Goal: Task Accomplishment & Management: Complete application form

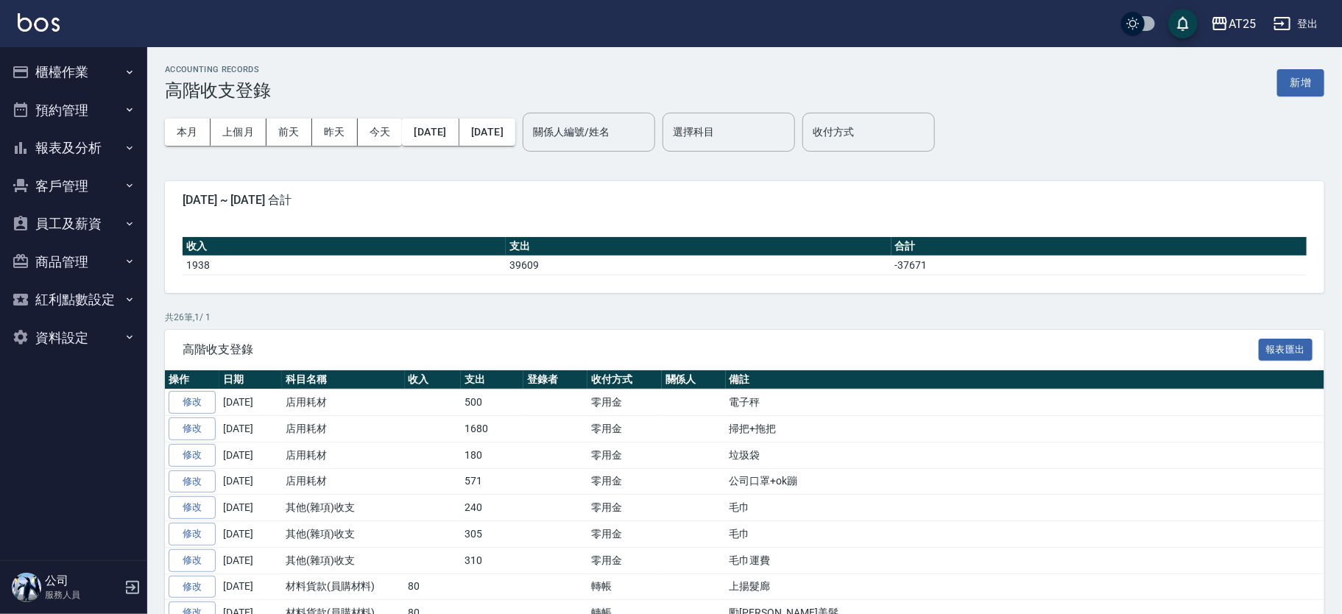
click at [1327, 83] on div "ACCOUNTING RECORDS 高階收支登錄 新增 本月 上個月 前天 昨天 今天 2025/09/01 2025/09/17 關係人編號/姓名 關係人…" at bounding box center [744, 589] width 1194 height 1084
click at [1313, 76] on button "新增" at bounding box center [1300, 82] width 47 height 27
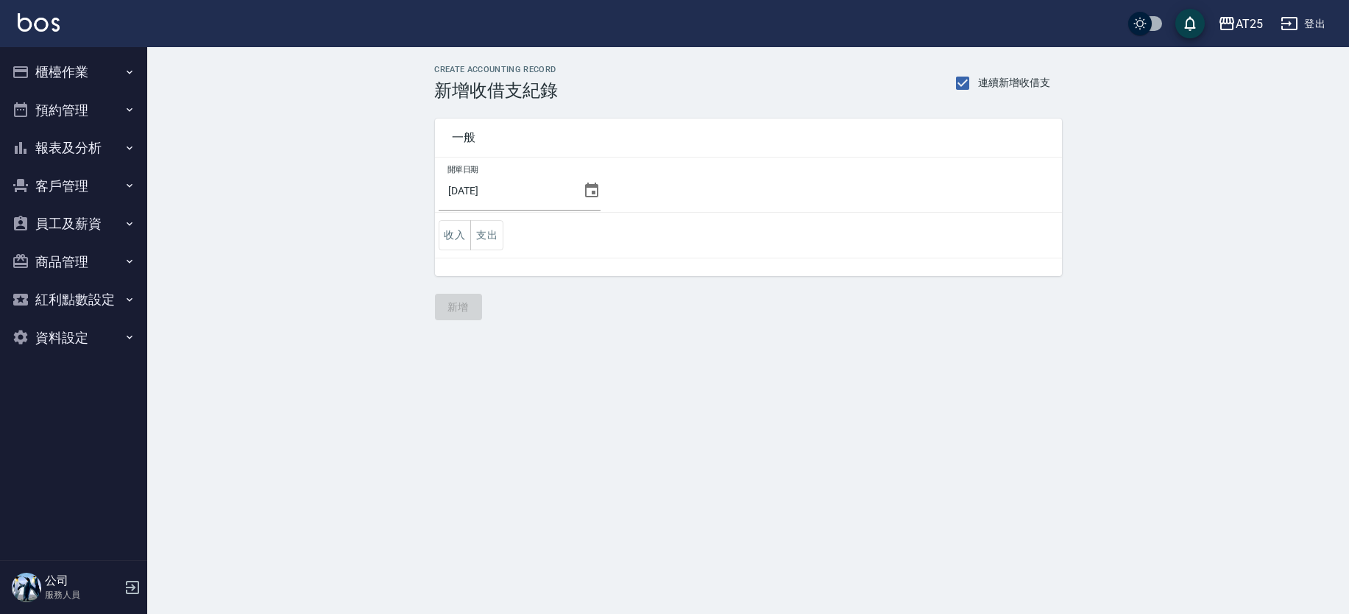
click at [585, 188] on icon at bounding box center [592, 191] width 18 height 18
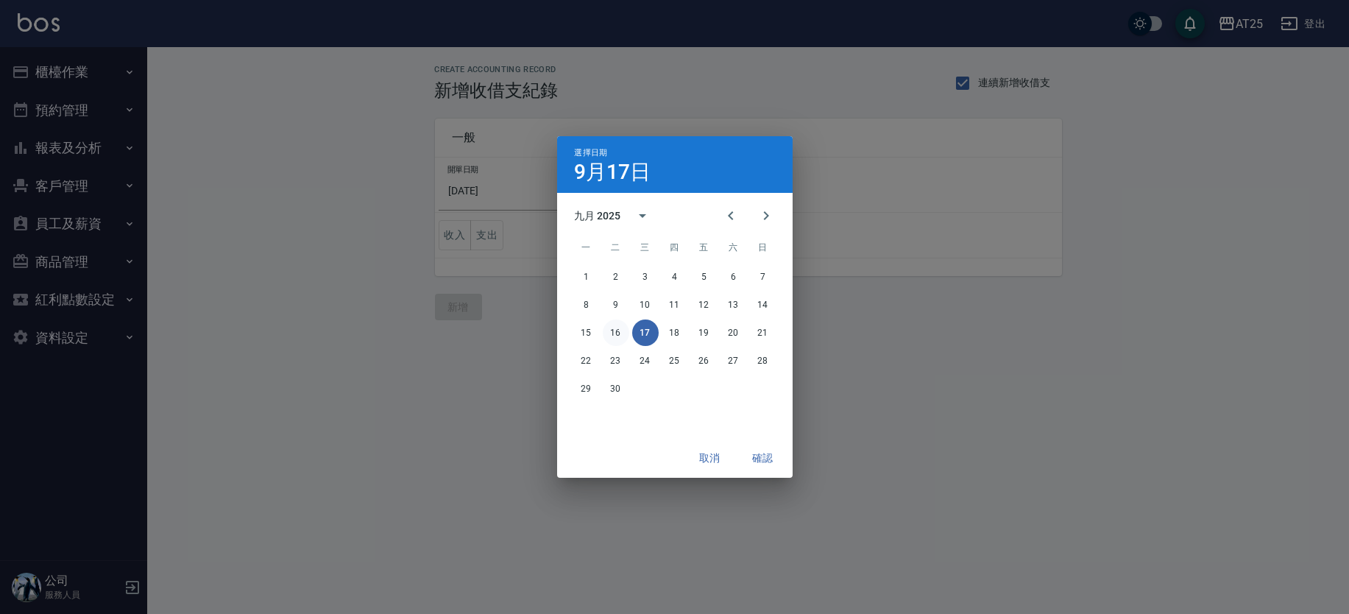
click at [644, 331] on button "17" at bounding box center [645, 332] width 26 height 26
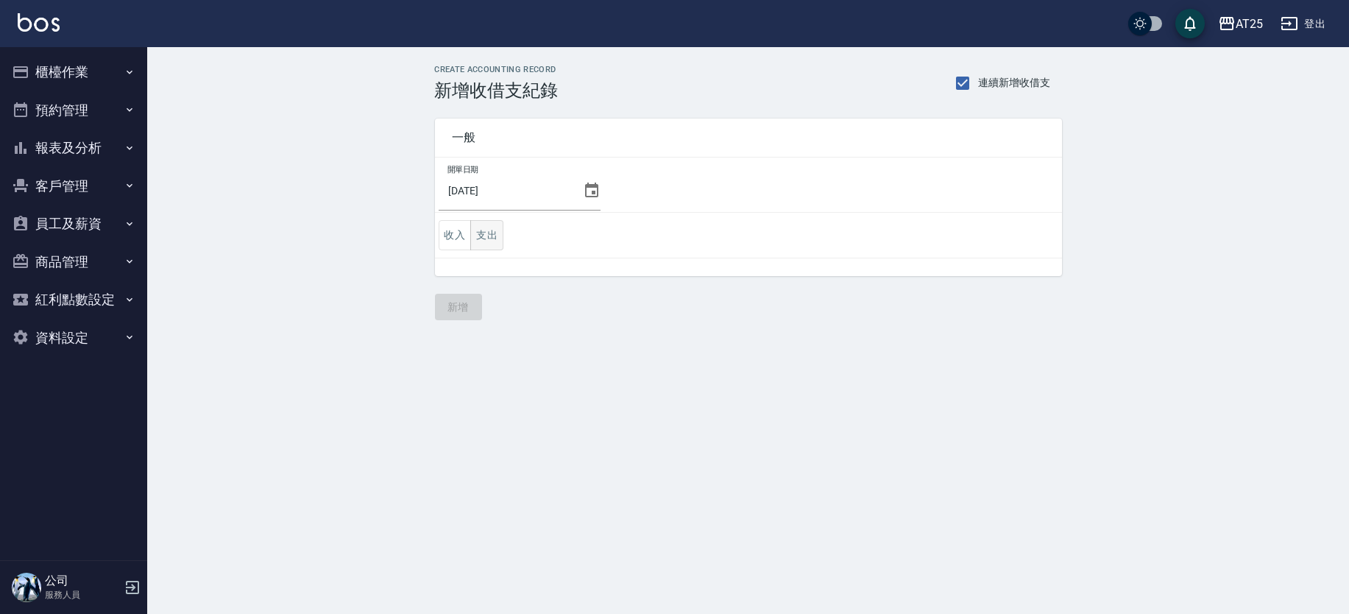
click at [474, 237] on button "支出" at bounding box center [486, 235] width 33 height 30
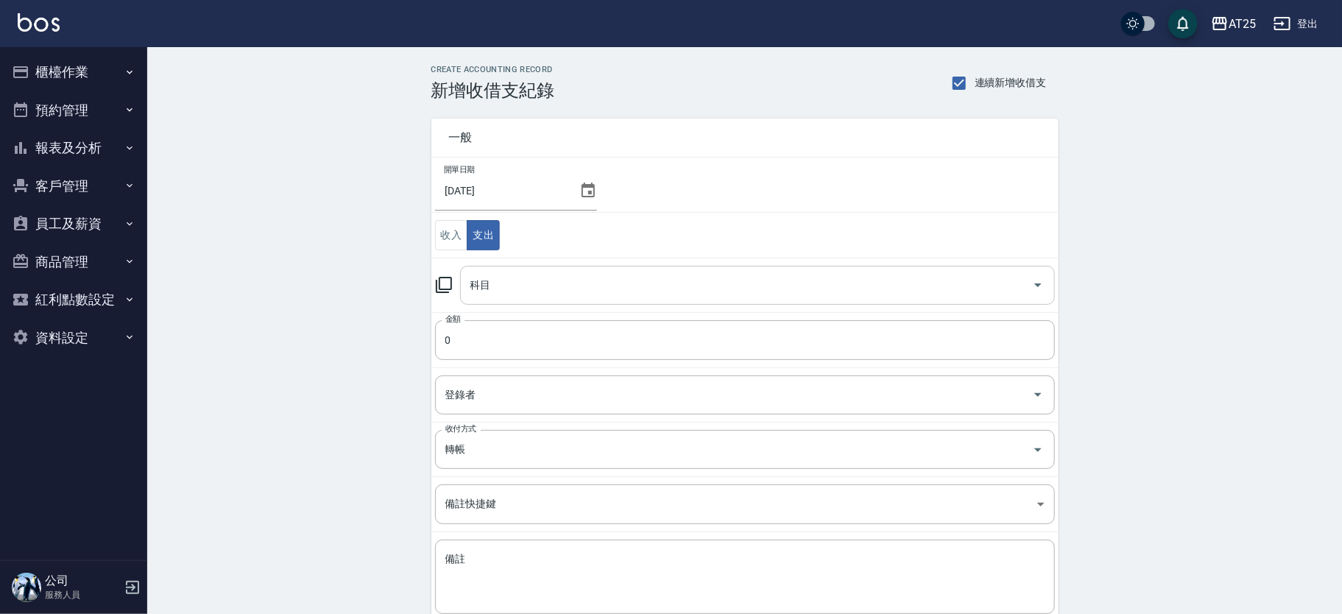
click at [585, 277] on input "科目" at bounding box center [746, 285] width 559 height 26
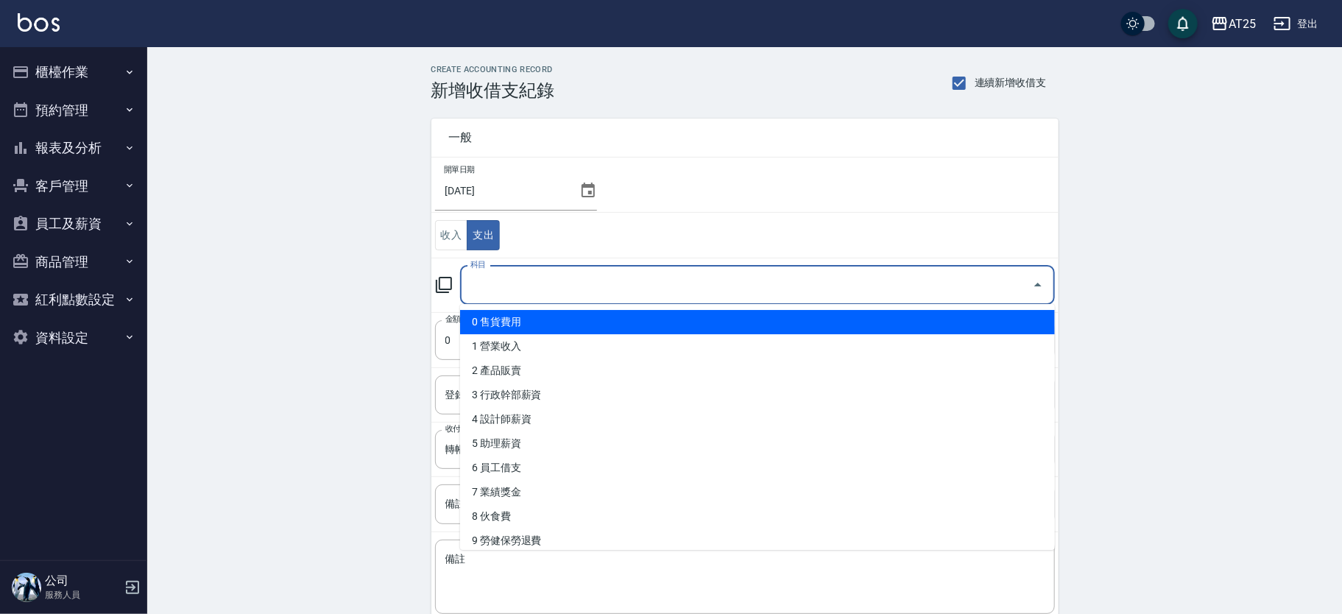
click at [1046, 322] on li "0 售貨費用" at bounding box center [757, 322] width 595 height 24
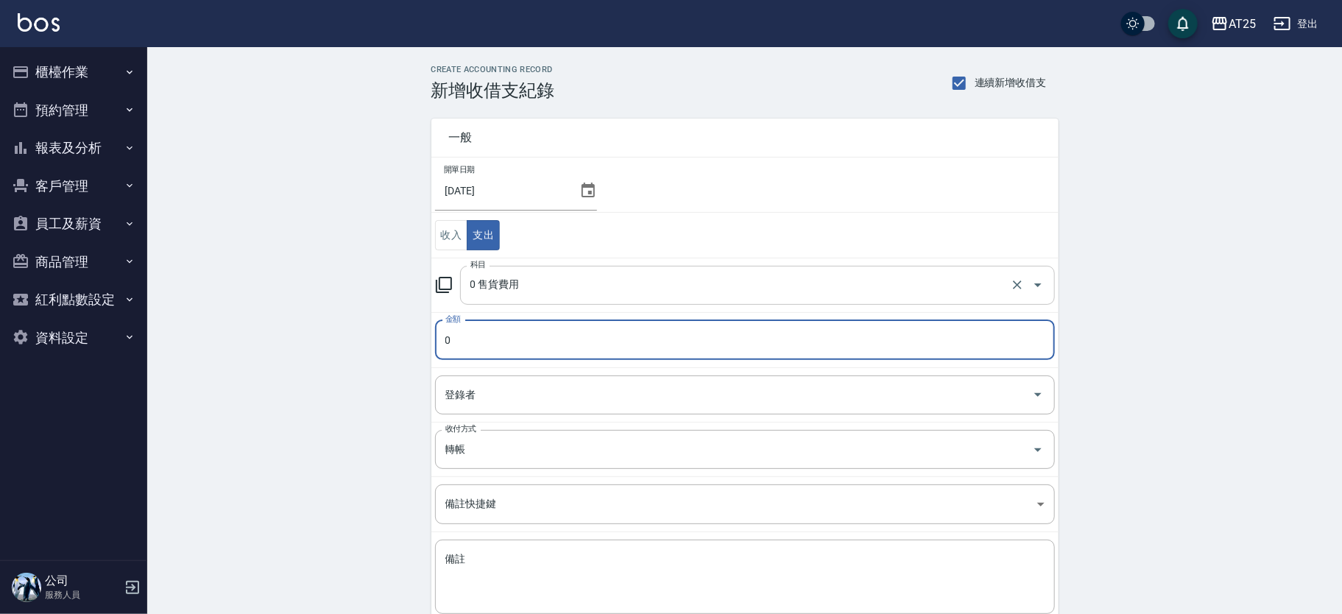
click at [949, 291] on input "0 售貨費用" at bounding box center [737, 285] width 540 height 26
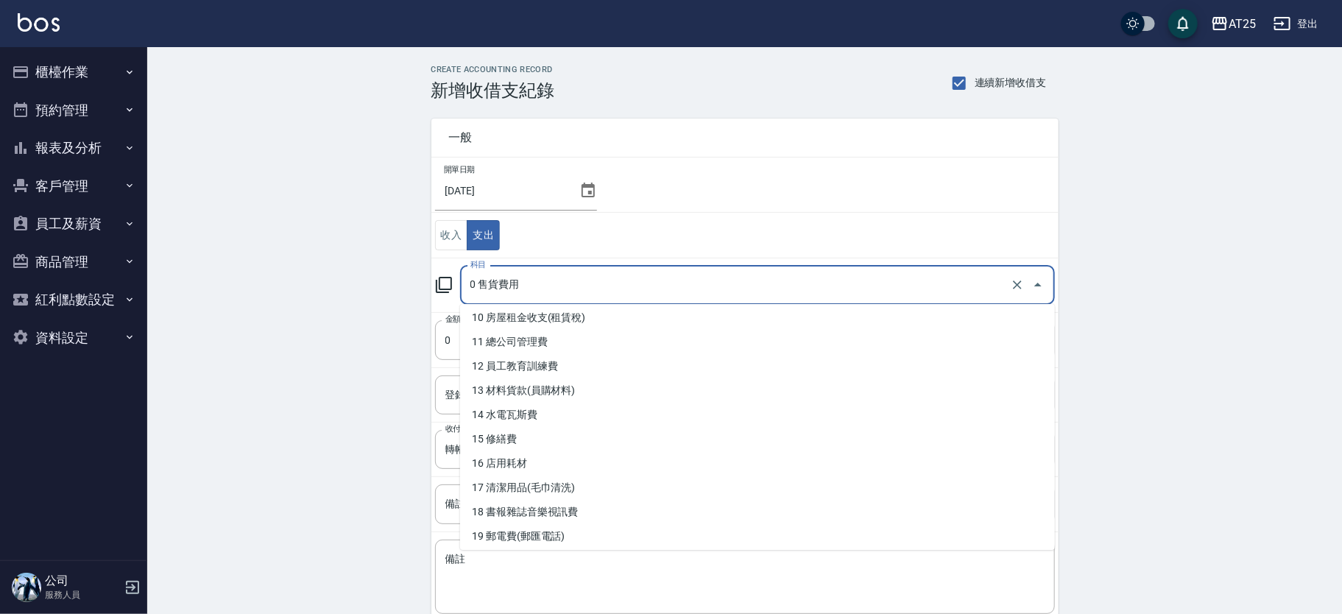
scroll to position [249, 0]
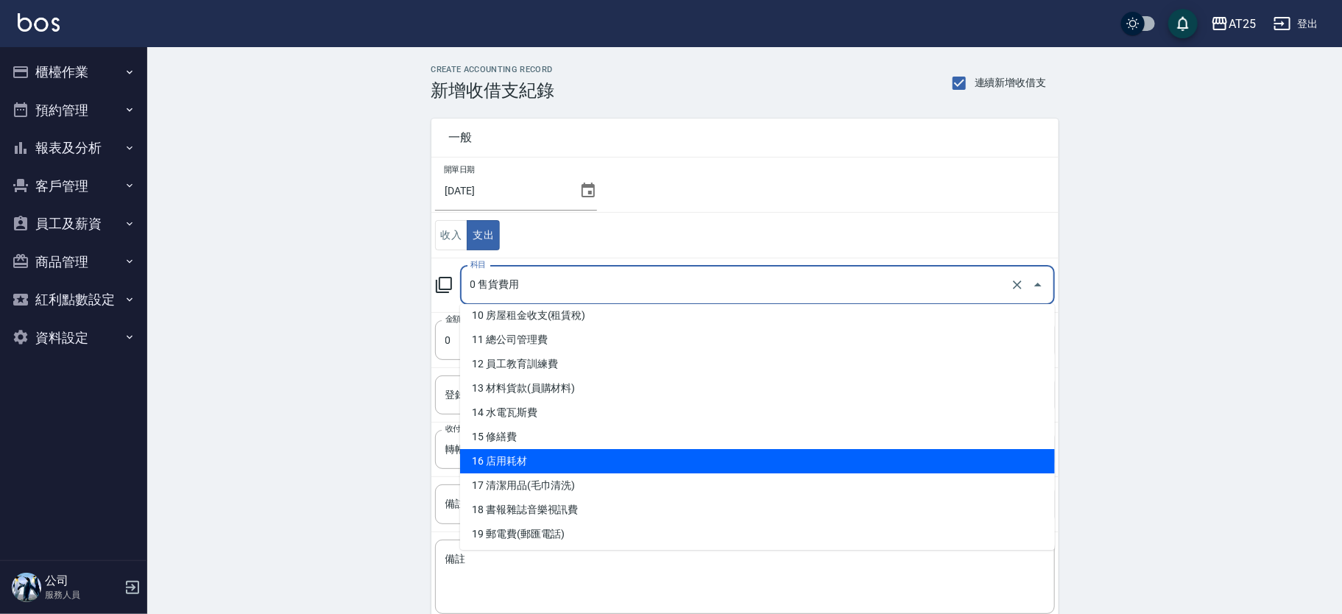
click at [843, 459] on li "16 店用耗材" at bounding box center [757, 461] width 595 height 24
type input "16 店用耗材"
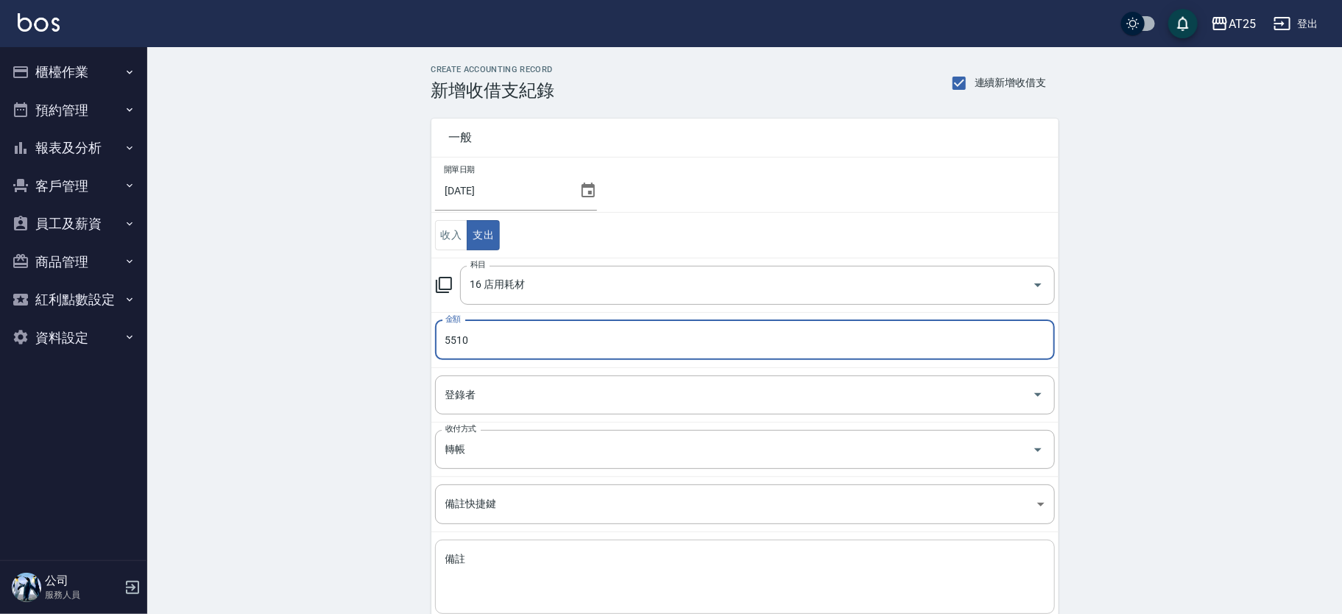
type input "5510"
click at [473, 561] on textarea "備註" at bounding box center [744, 577] width 599 height 50
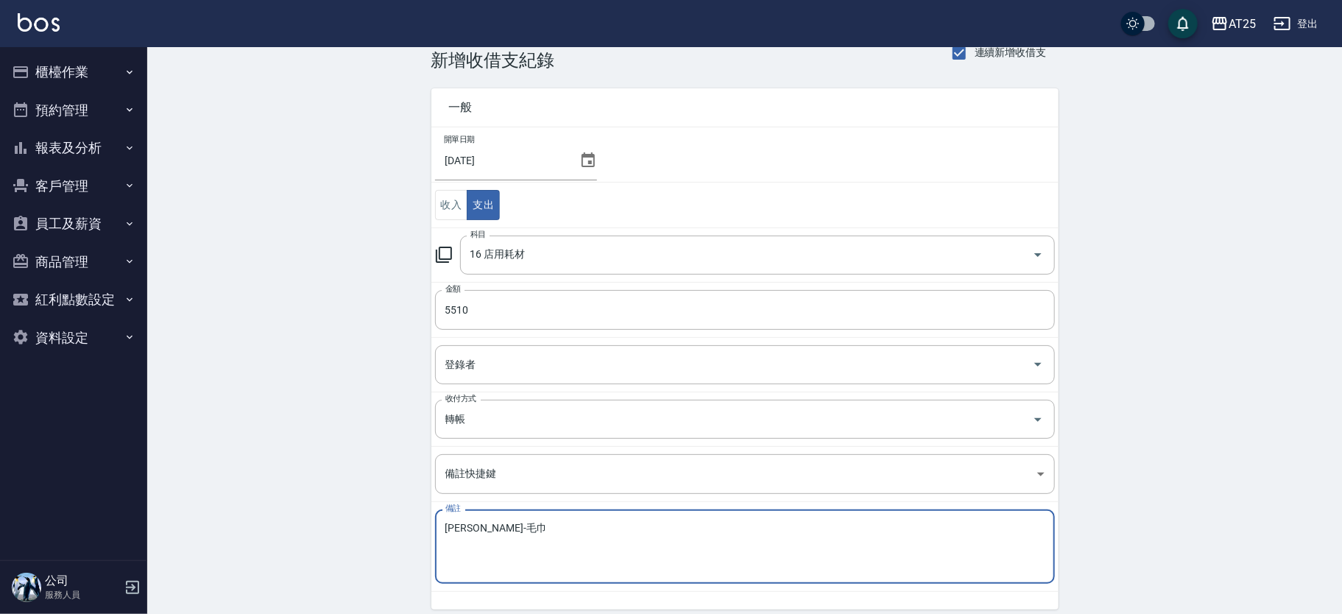
scroll to position [60, 0]
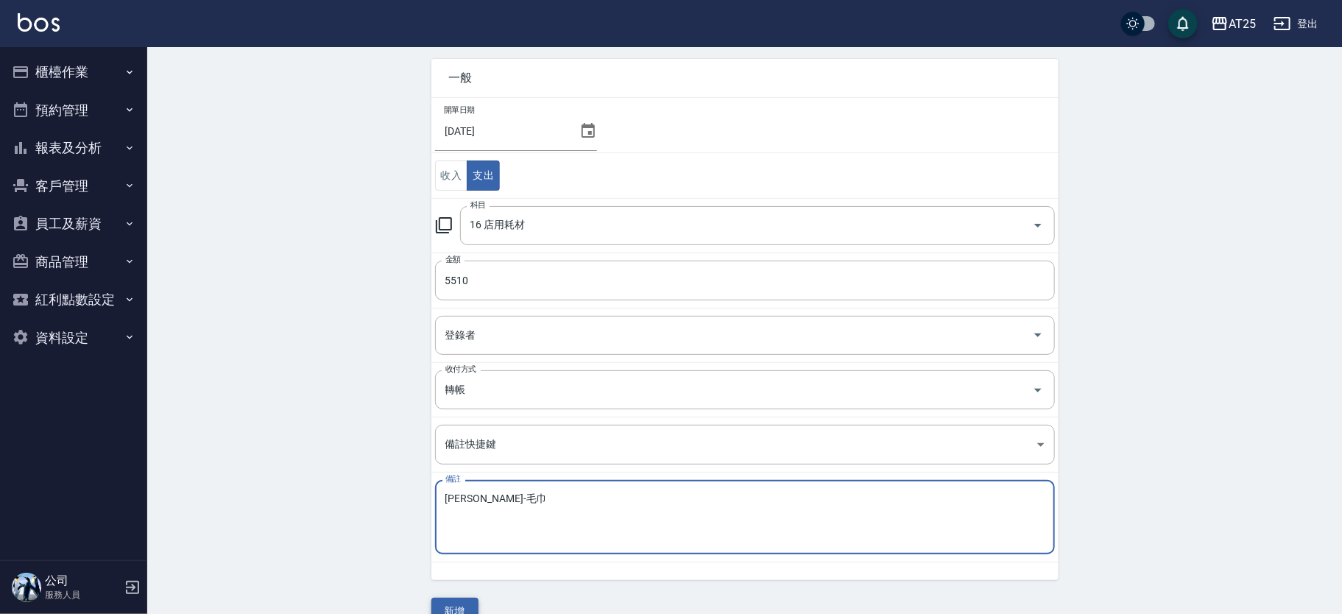
type textarea "何佩君-毛巾"
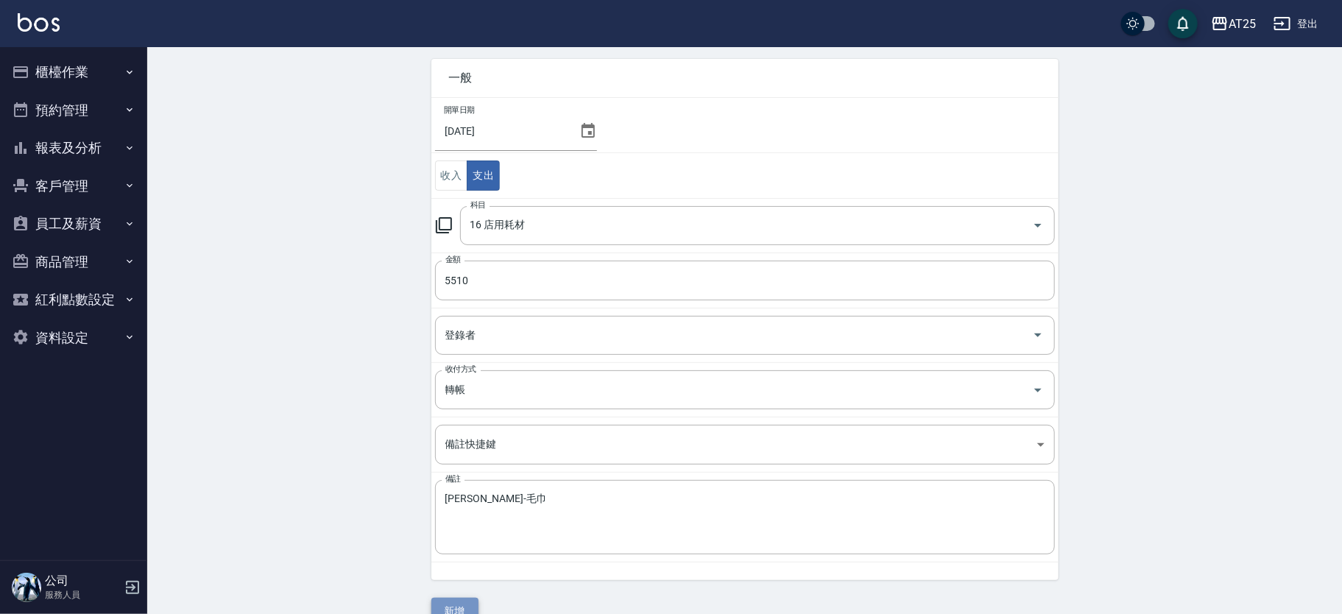
click at [453, 601] on button "新增" at bounding box center [454, 611] width 47 height 27
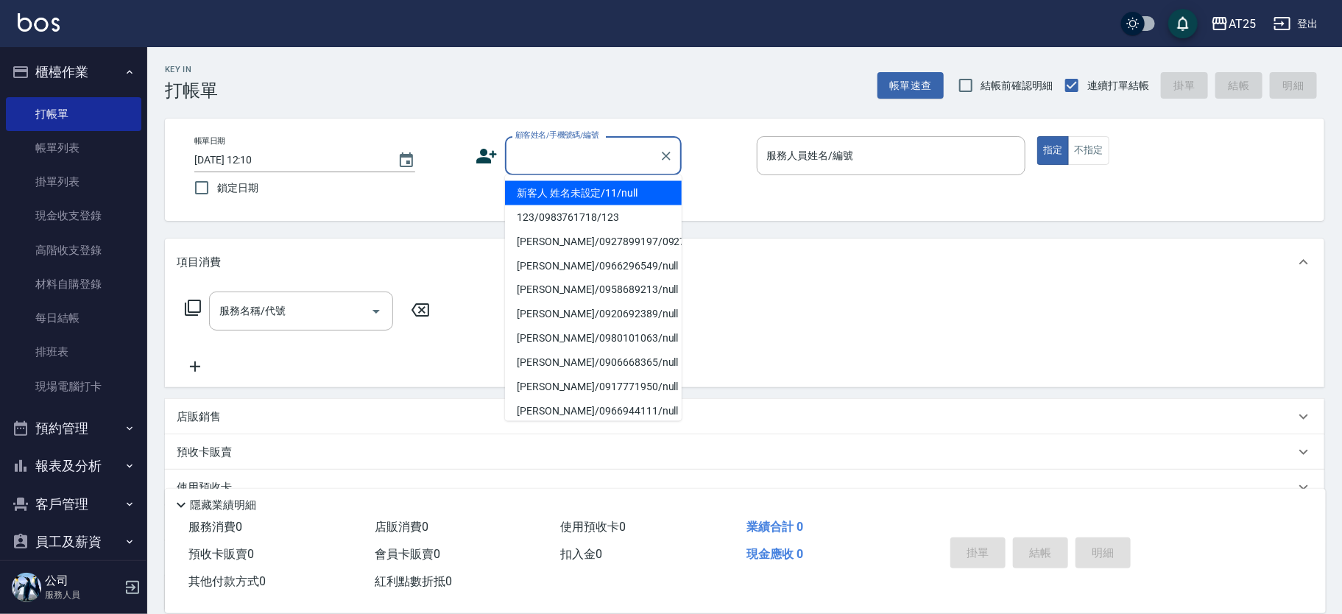
click at [617, 191] on li "新客人 姓名未設定/11/null" at bounding box center [593, 193] width 177 height 24
type input "新客人 姓名未設定/11/null"
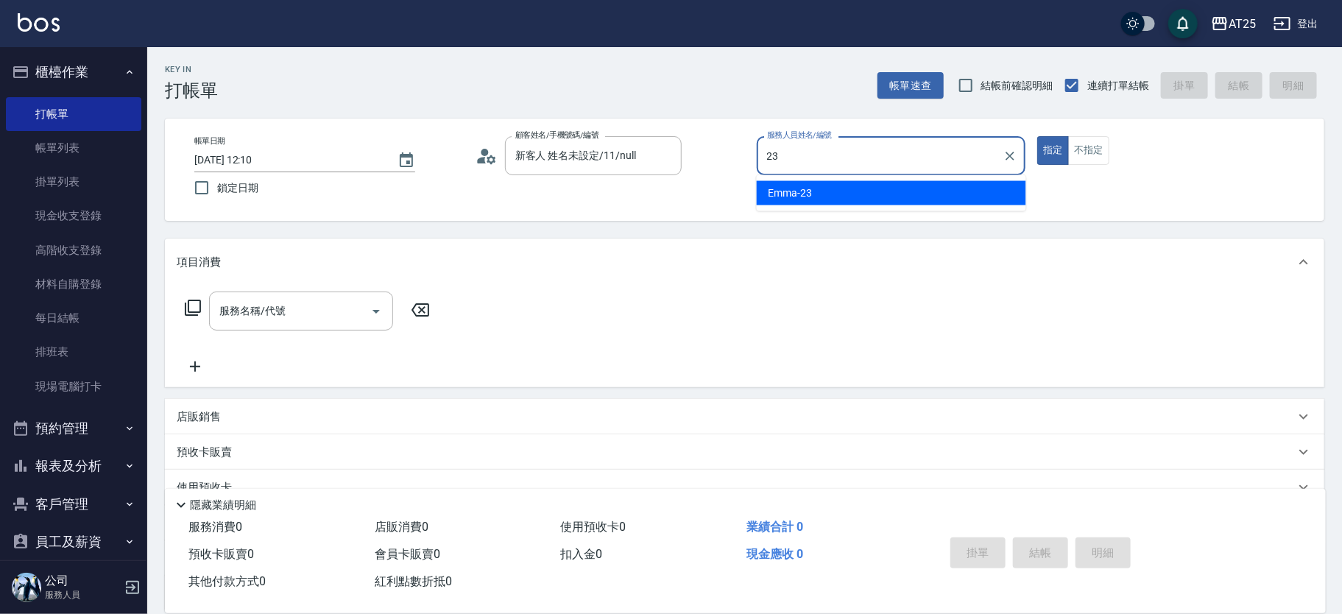
type input "[PERSON_NAME]-23"
type button "true"
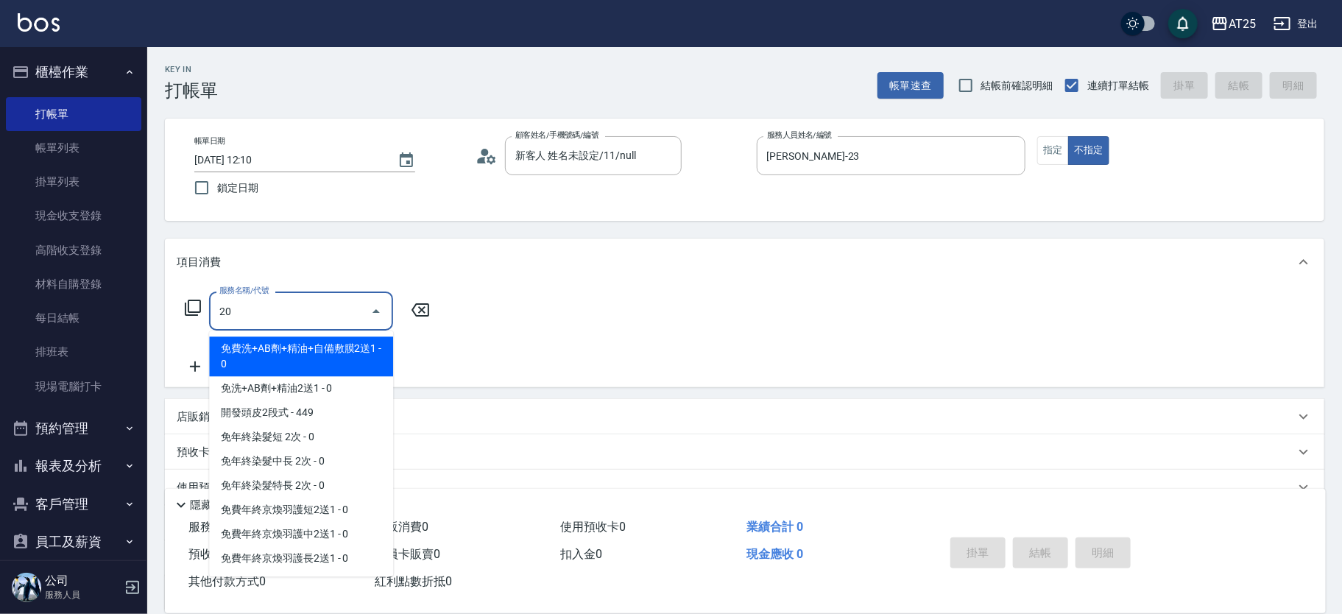
type input "201"
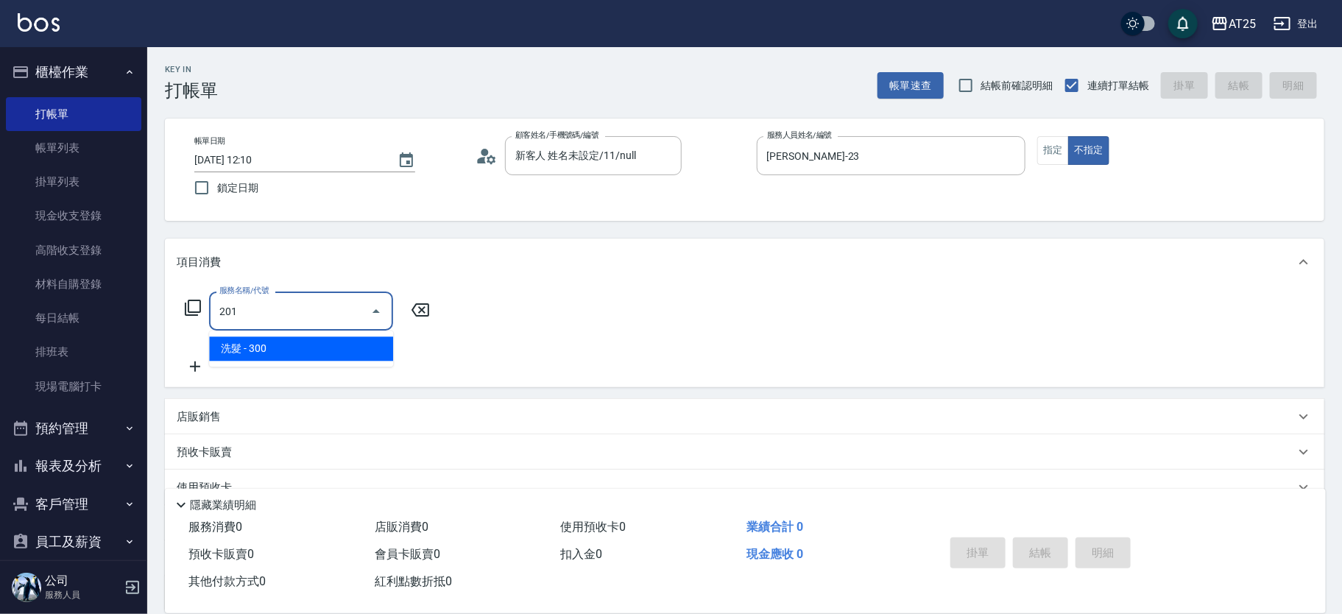
type input "30"
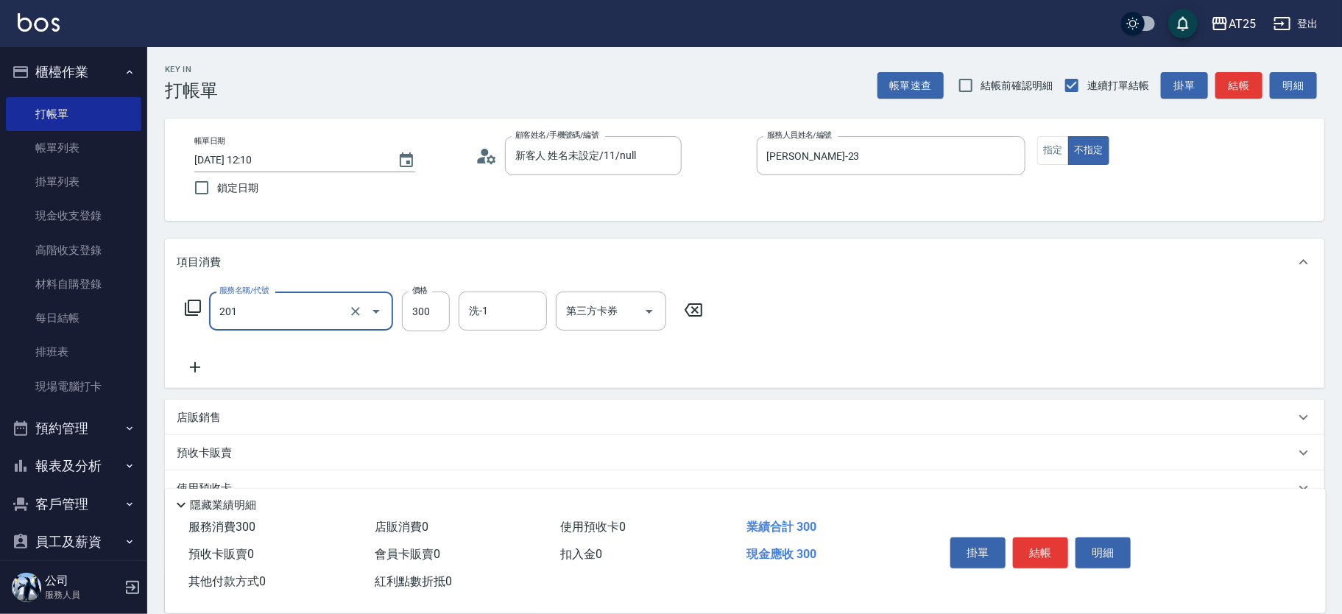
type input "洗髮(201)"
type input "0"
type input "40"
type input "400"
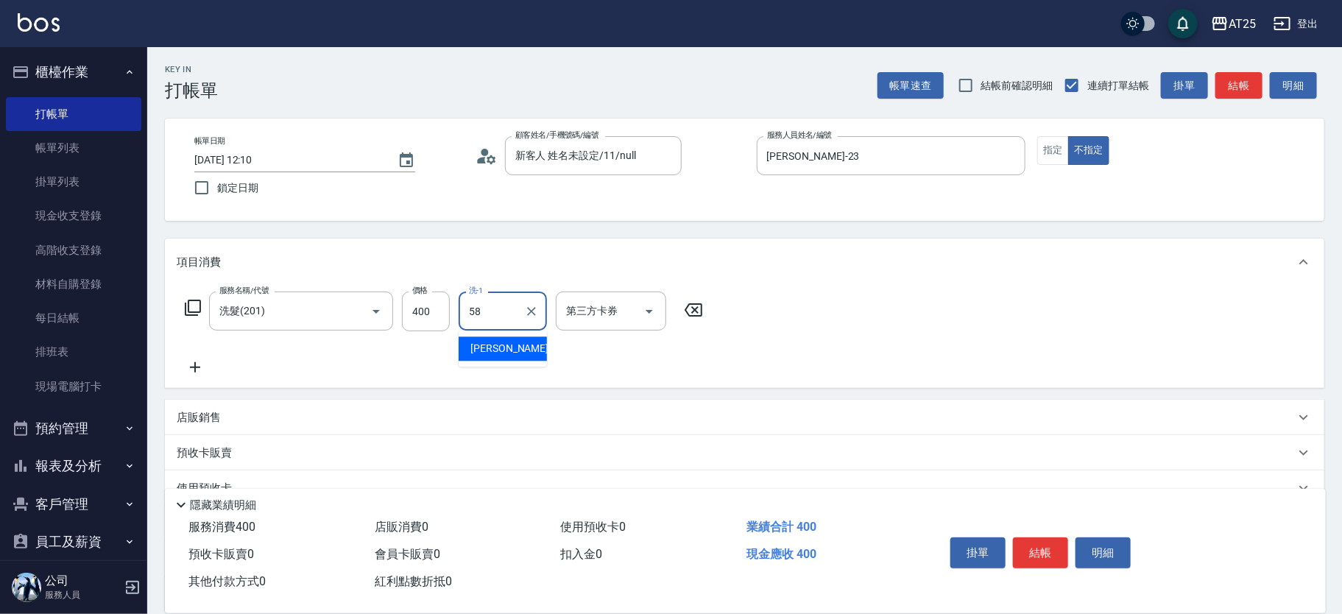
type input "小宇-58"
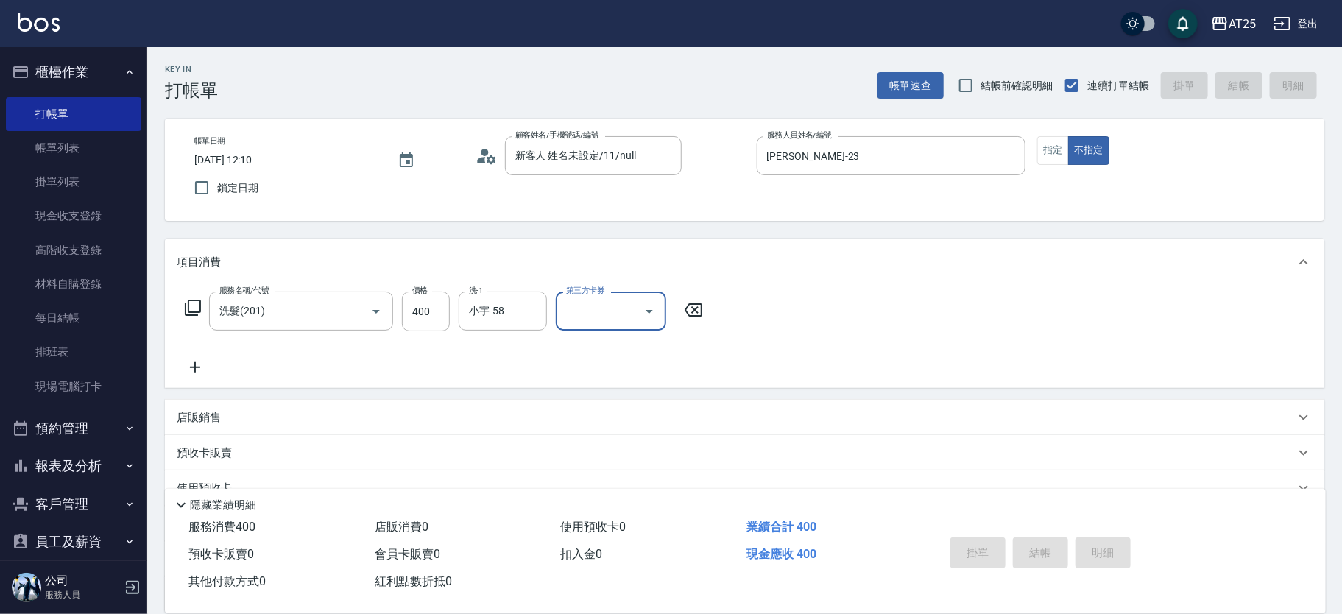
type input "[DATE] 13:46"
type input "0"
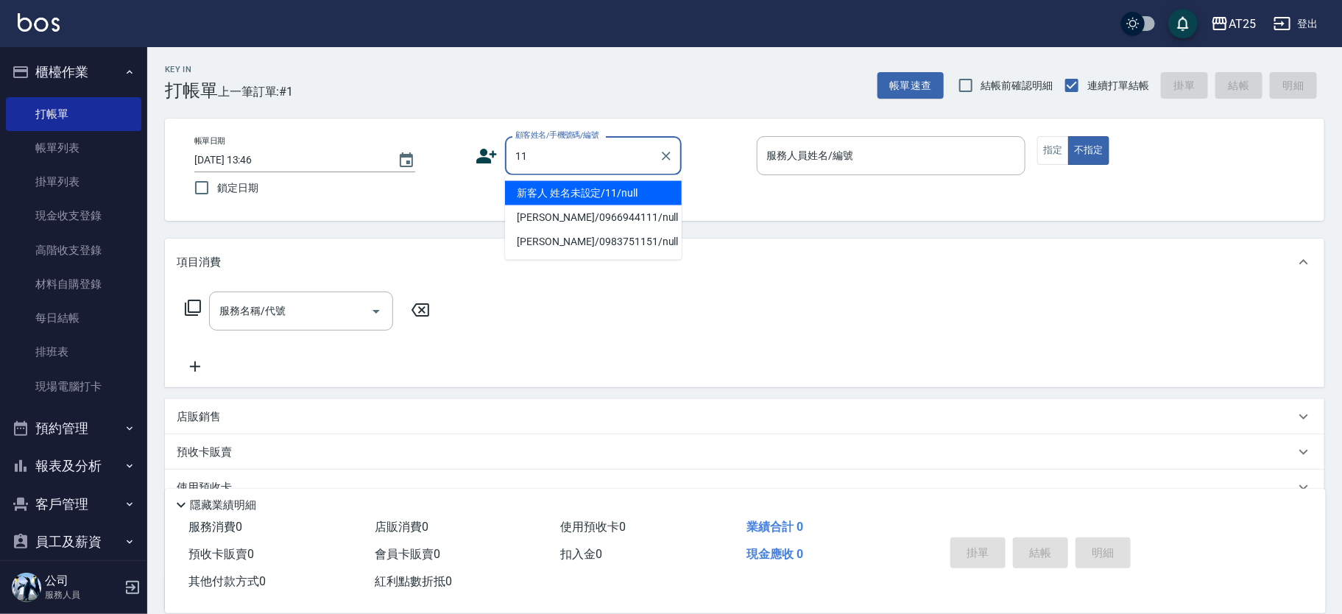
type input "新客人 姓名未設定/11/null"
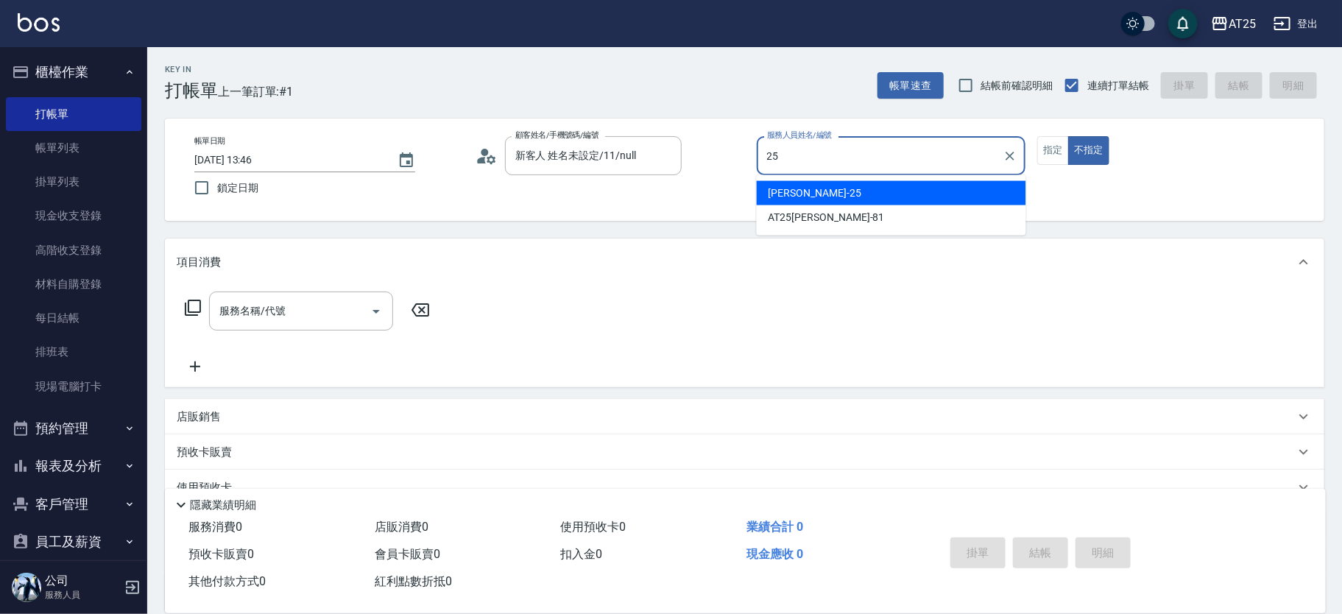
type input "[PERSON_NAME]-25"
type button "false"
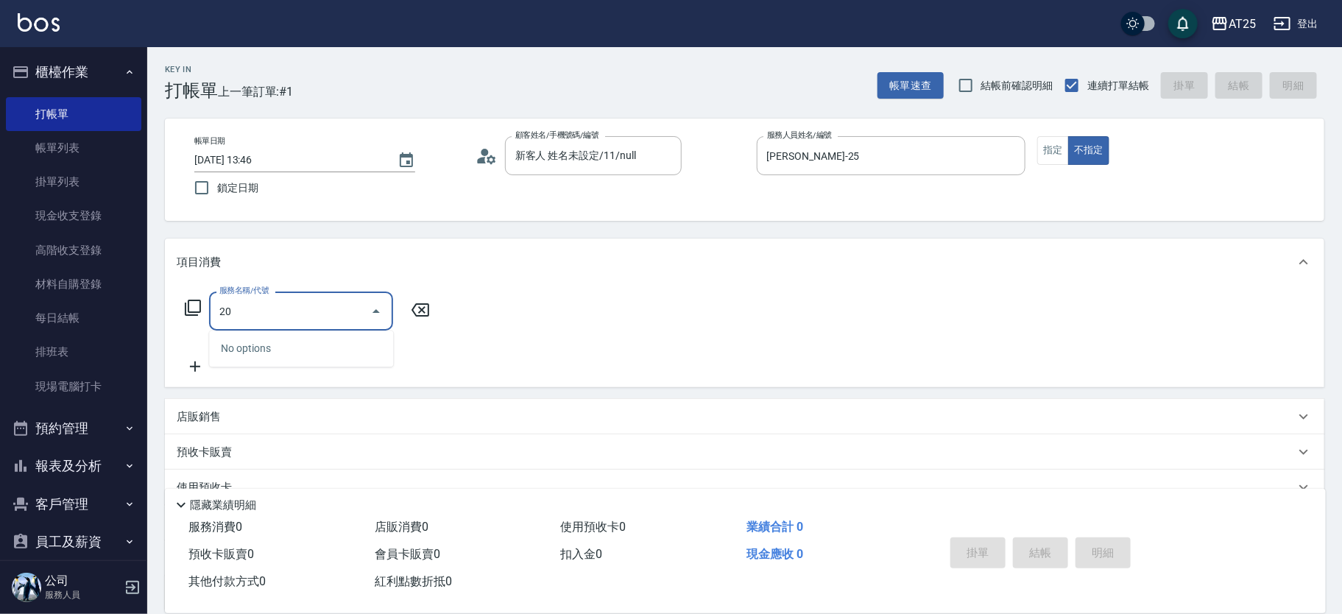
type input "201"
type input "30"
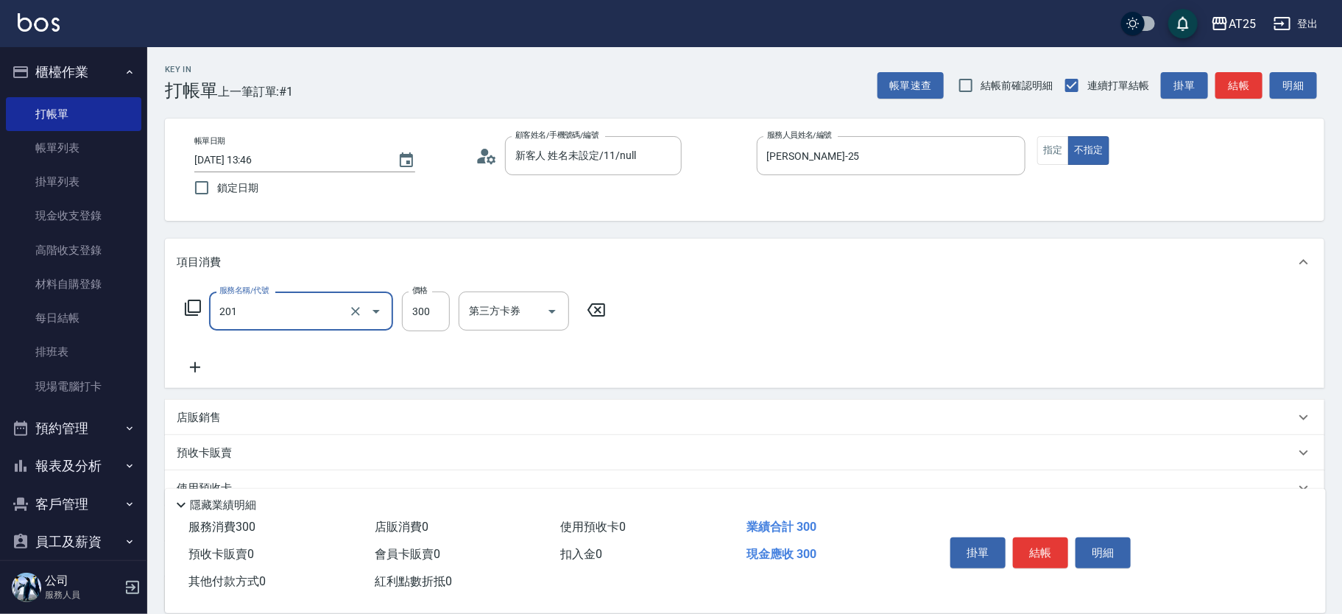
type input "洗髮(201)"
type input "0"
type input "50"
type input "500"
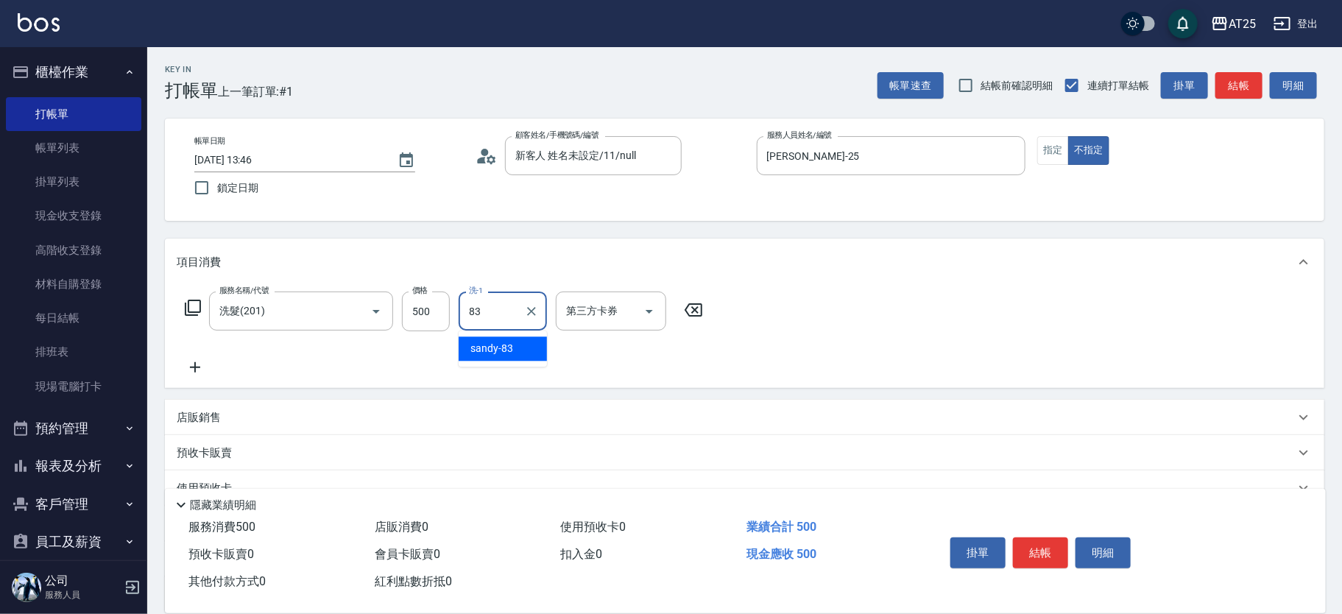
type input "sandy-83"
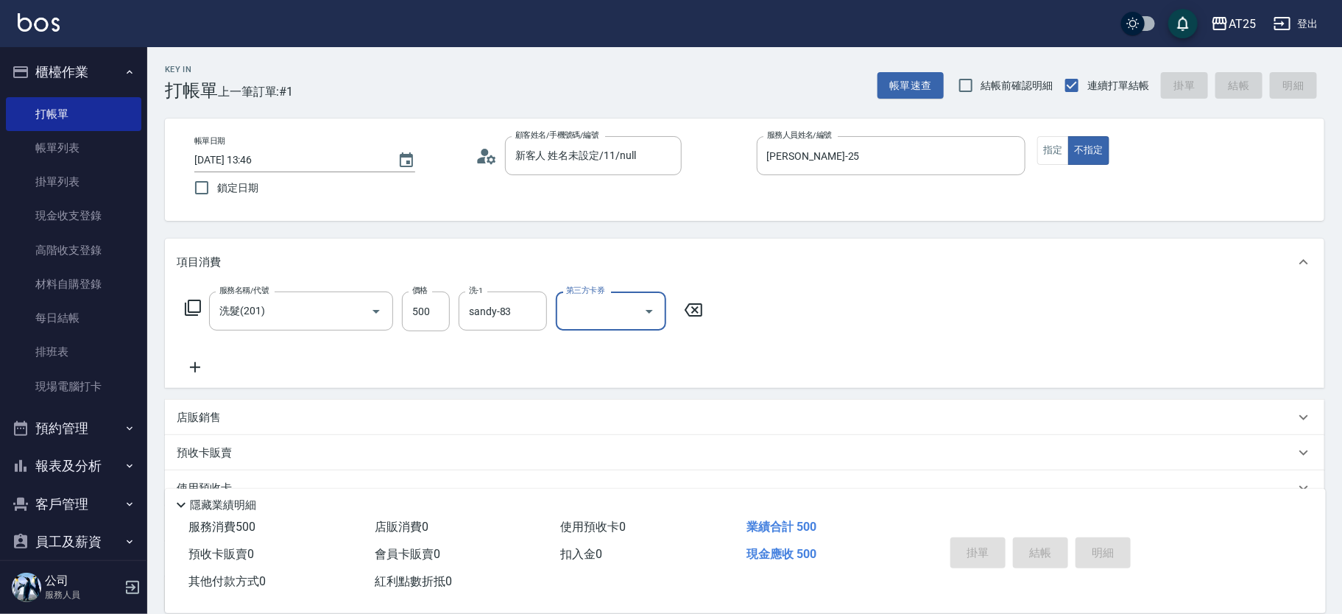
type input "0"
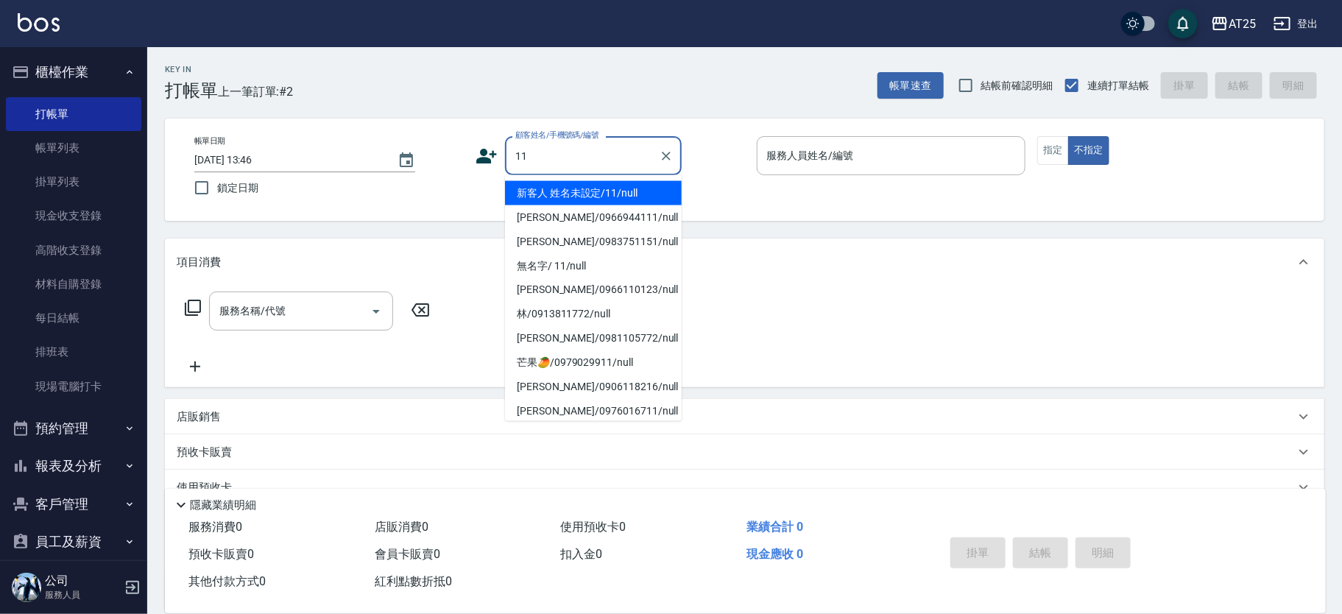
type input "新客人 姓名未設定/11/null"
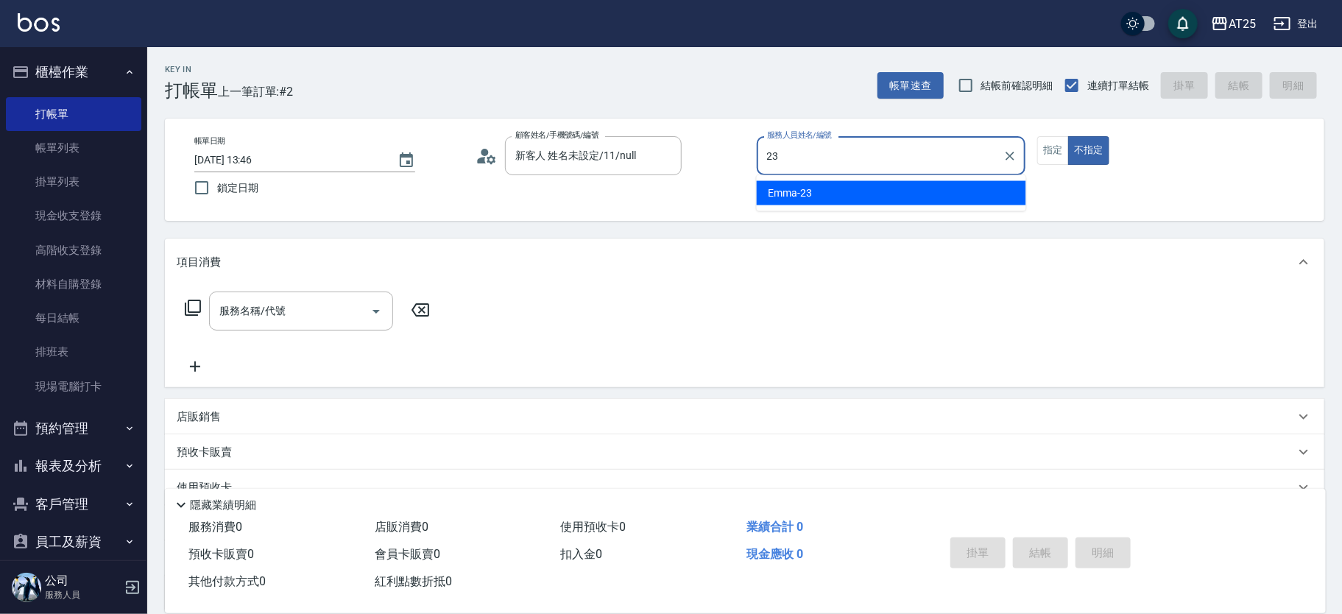
type input "[PERSON_NAME]-23"
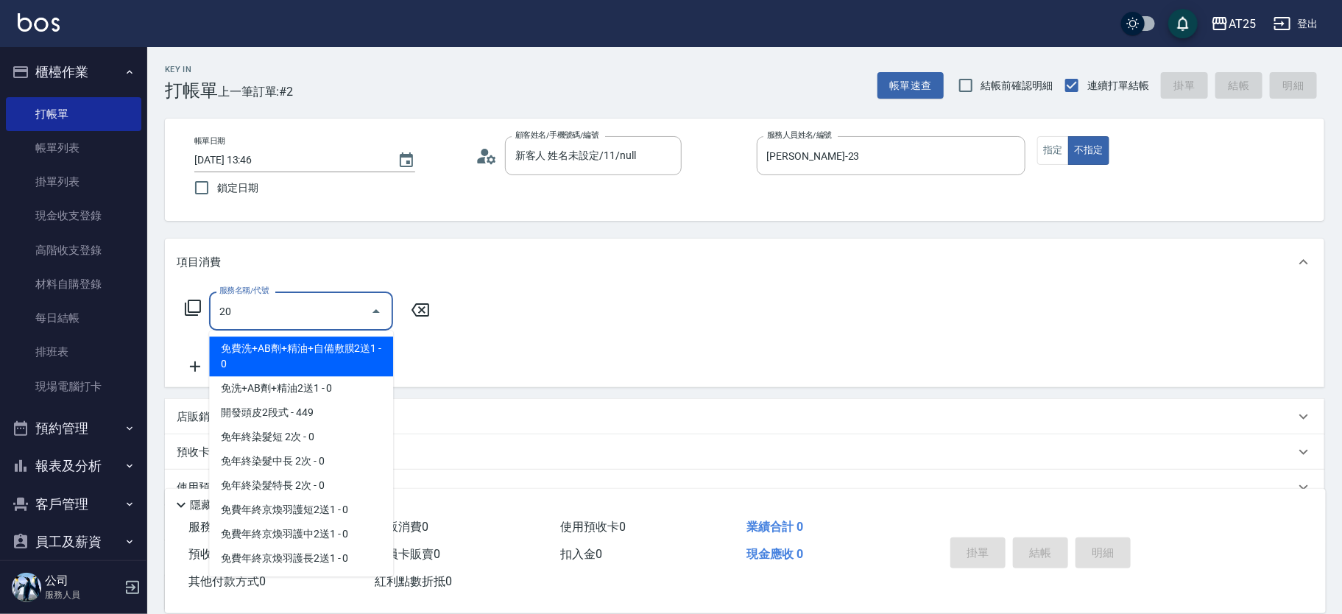
type input "201"
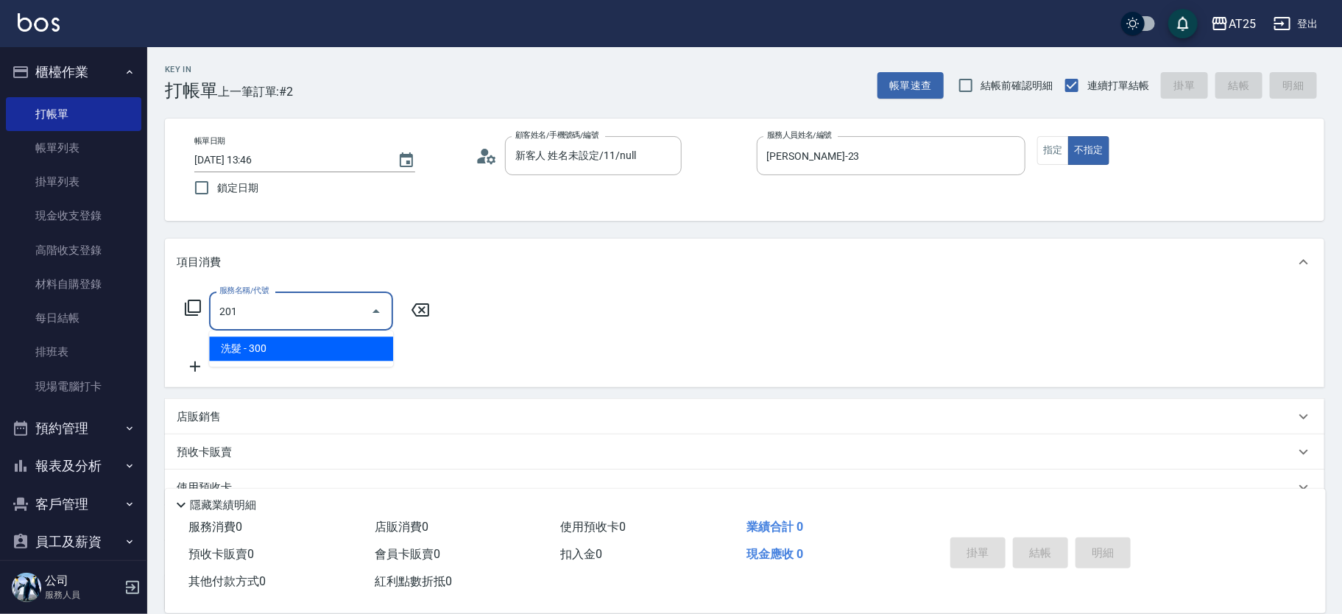
type input "30"
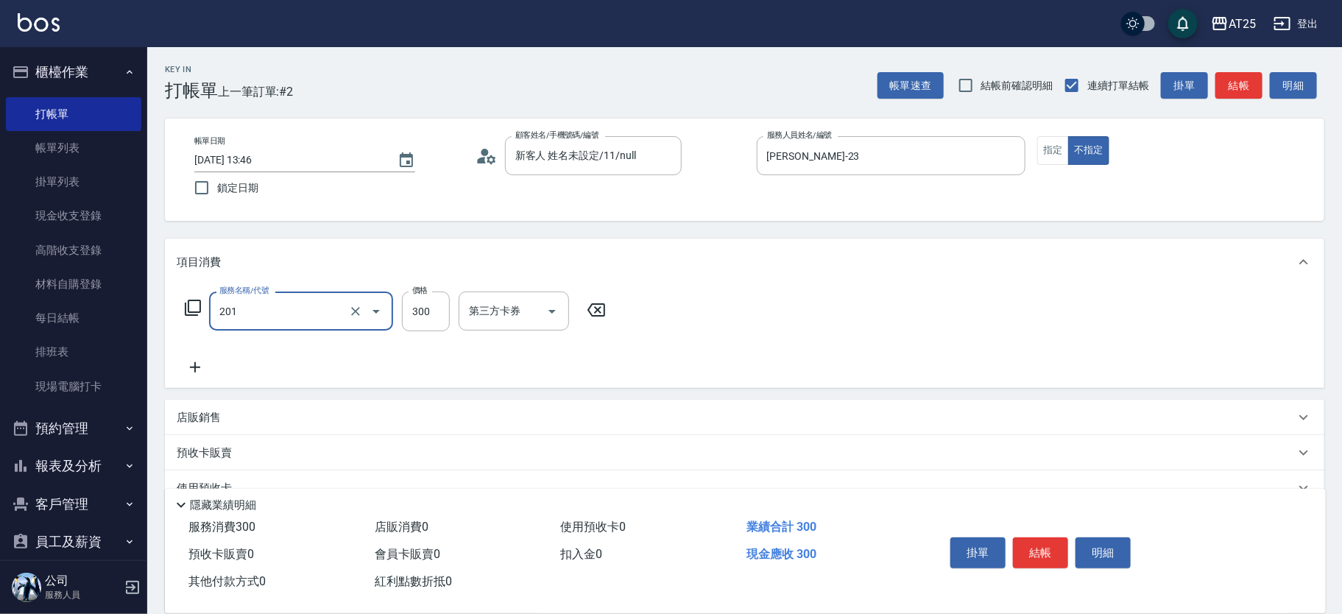
type input "洗髮(201)"
type input "0"
type input "40"
type input "400"
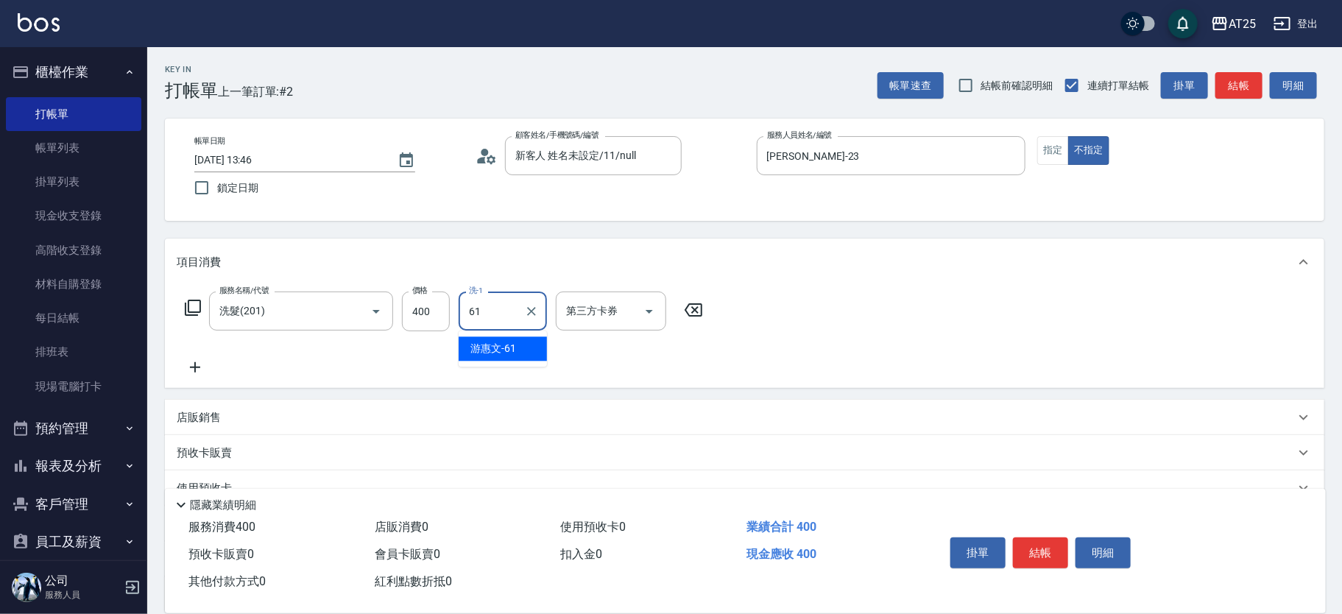
type input "[PERSON_NAME]-61"
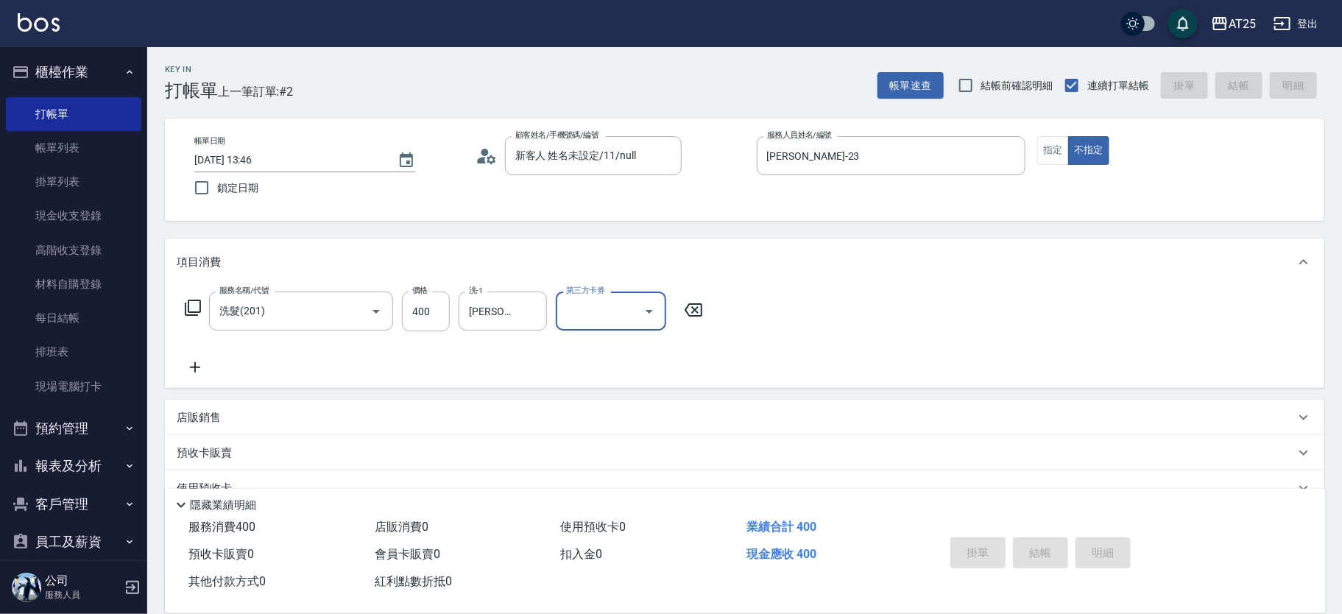
type input "0"
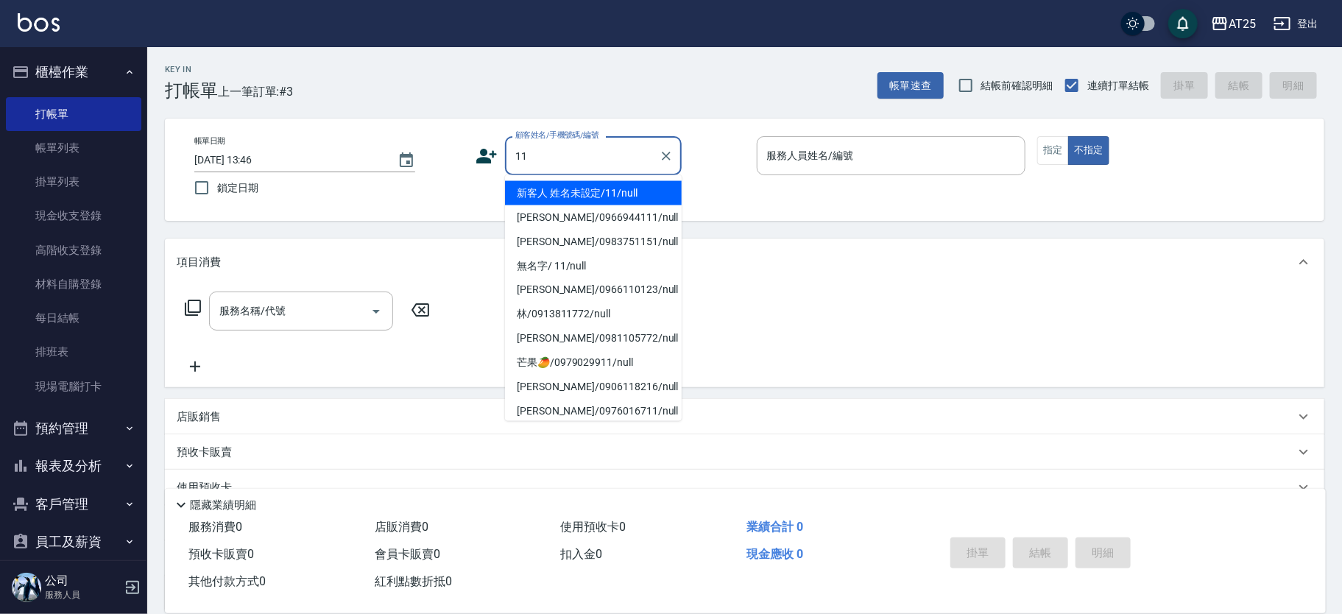
type input "新客人 姓名未設定/11/null"
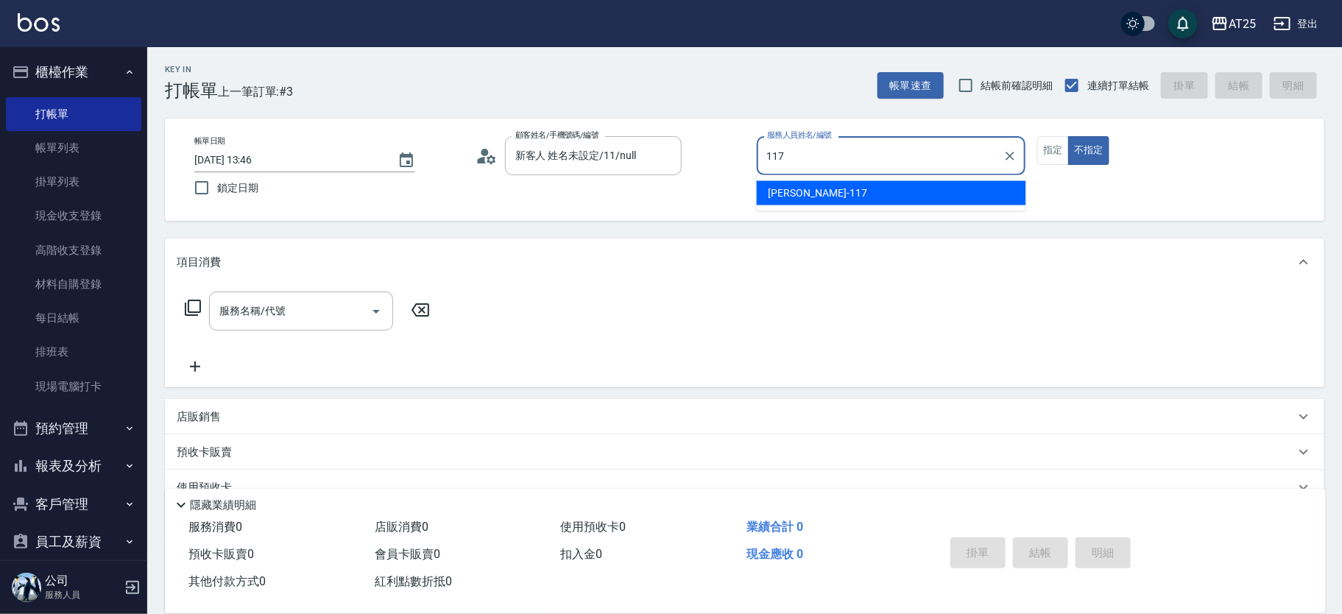
type input "[PERSON_NAME]-117"
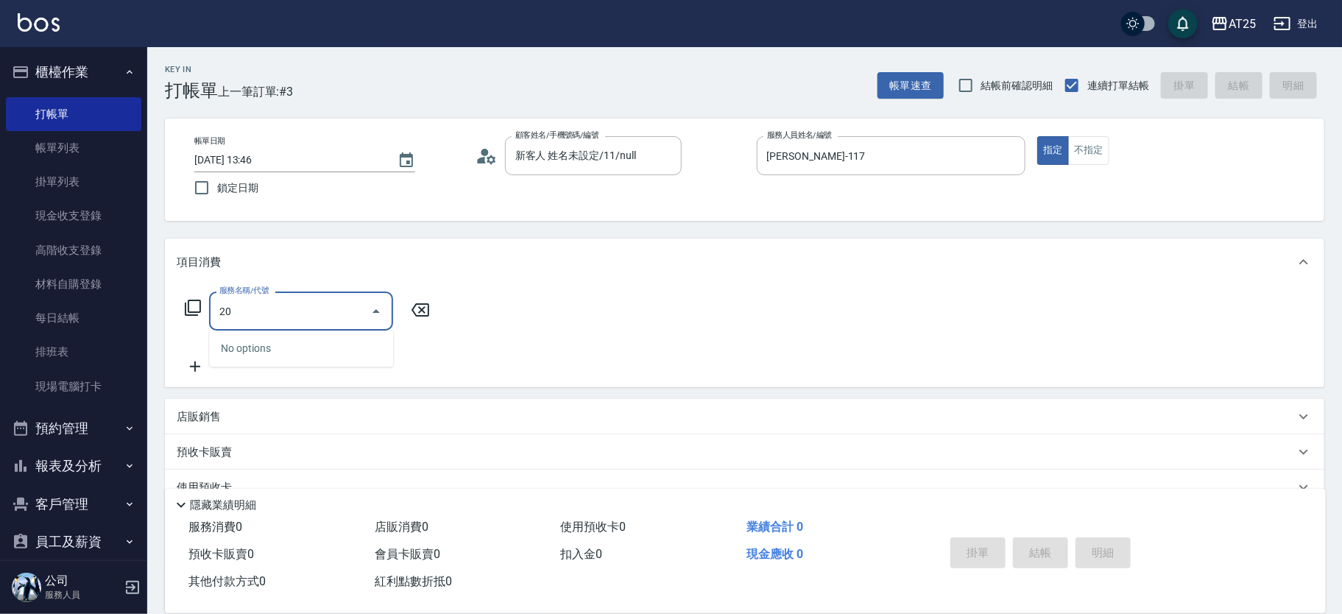
type input "201"
type input "30"
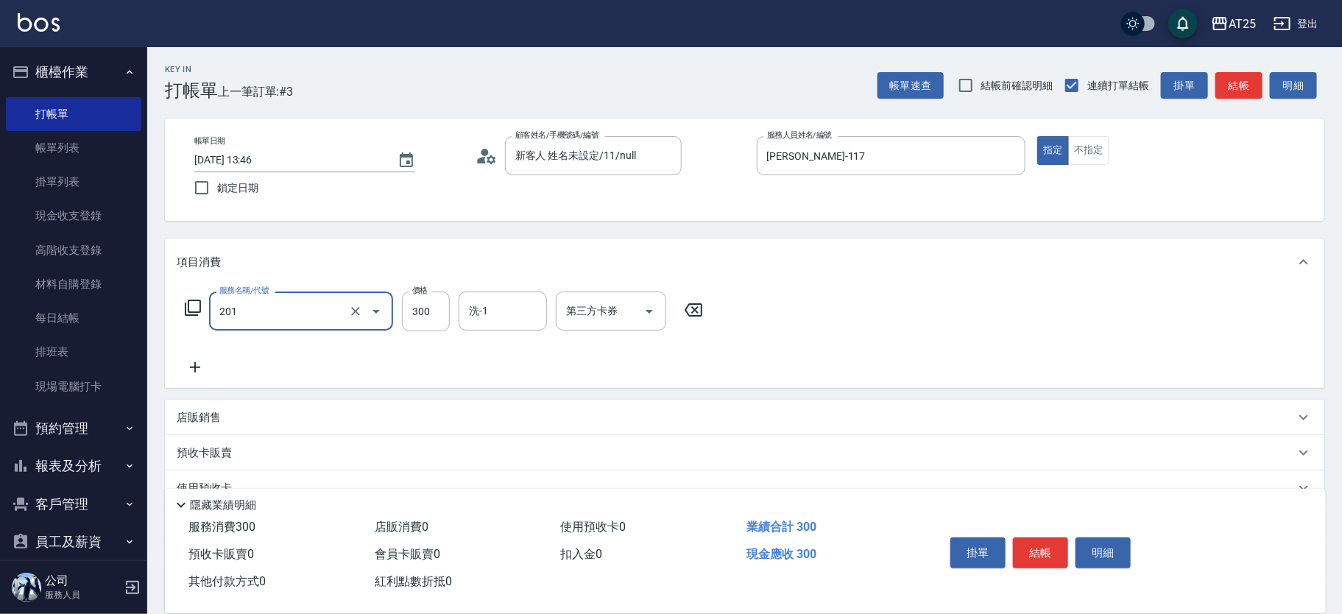
type input "洗髮(201)"
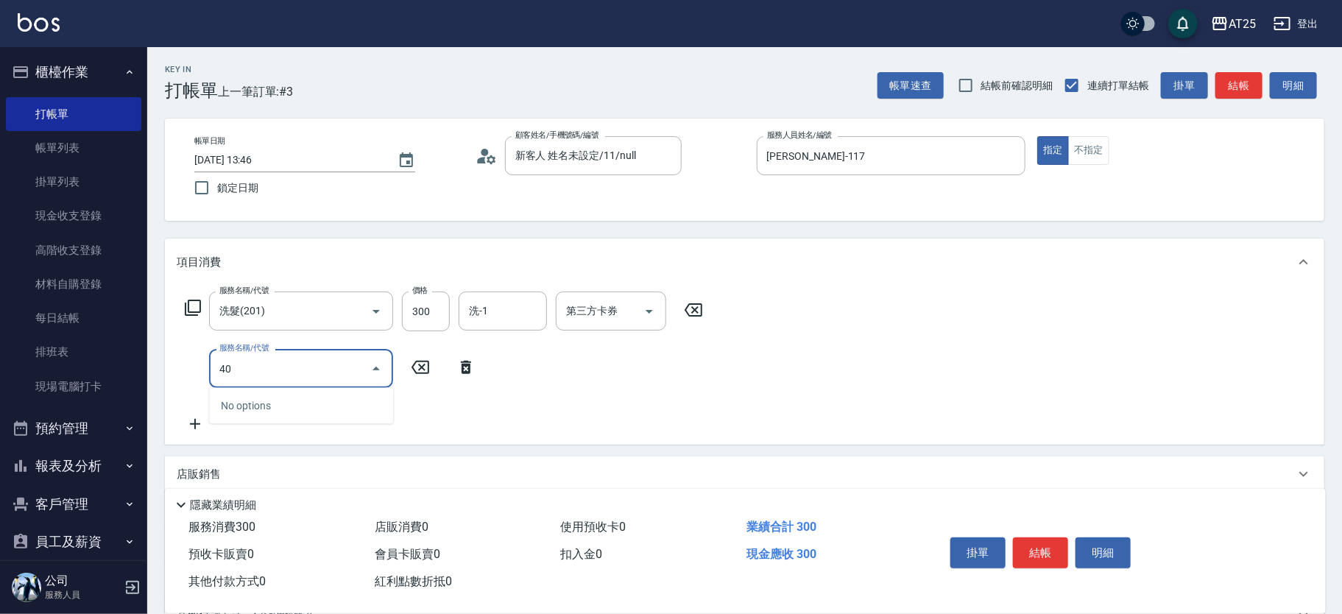
type input "401"
type input "60"
type input "剪髮(401)"
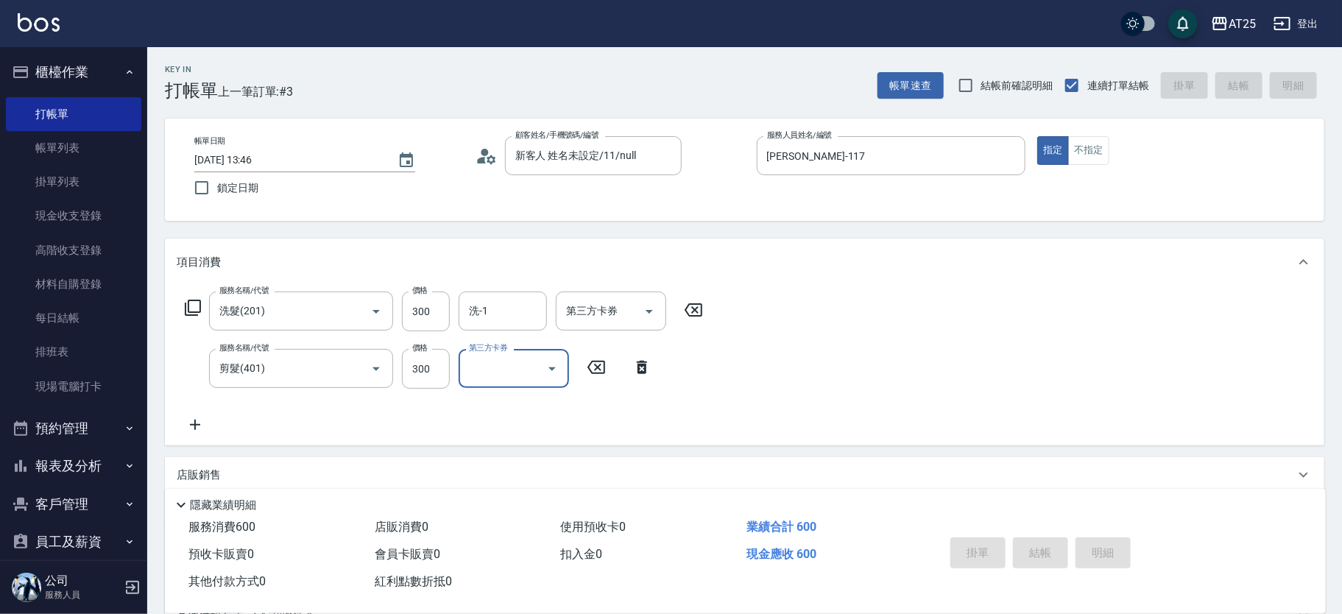
type input "[DATE] 13:47"
type input "0"
